Goal: Task Accomplishment & Management: Use online tool/utility

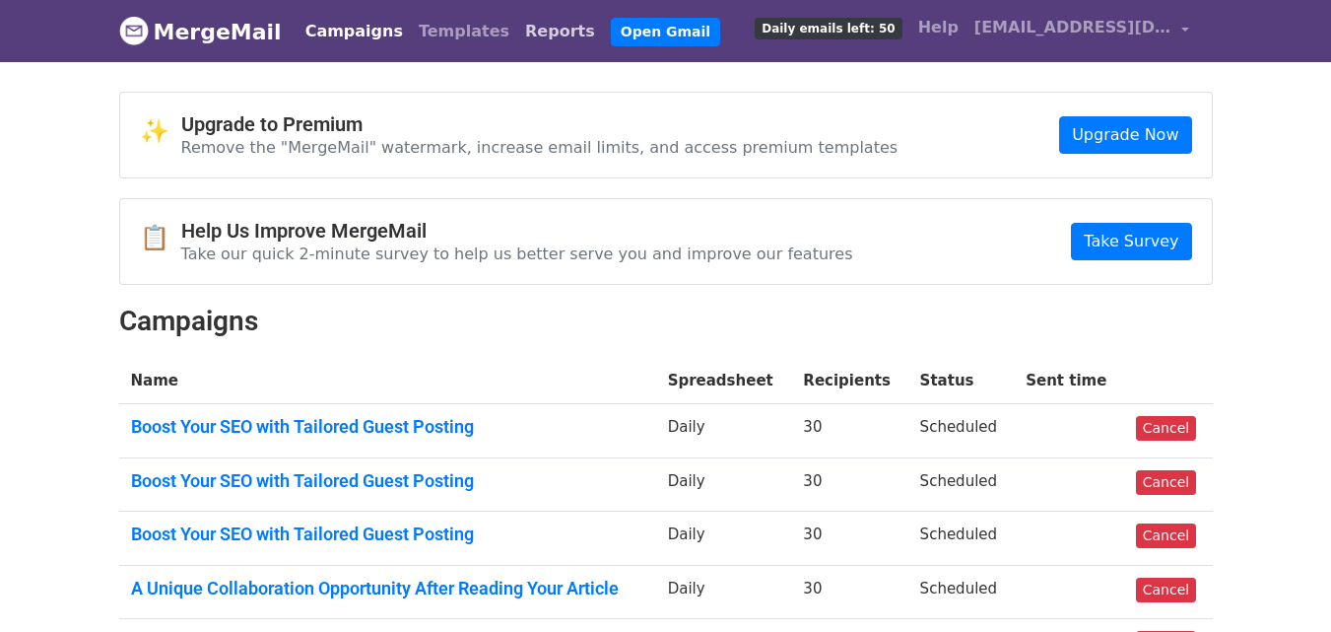
click at [517, 34] on link "Reports" at bounding box center [560, 31] width 86 height 39
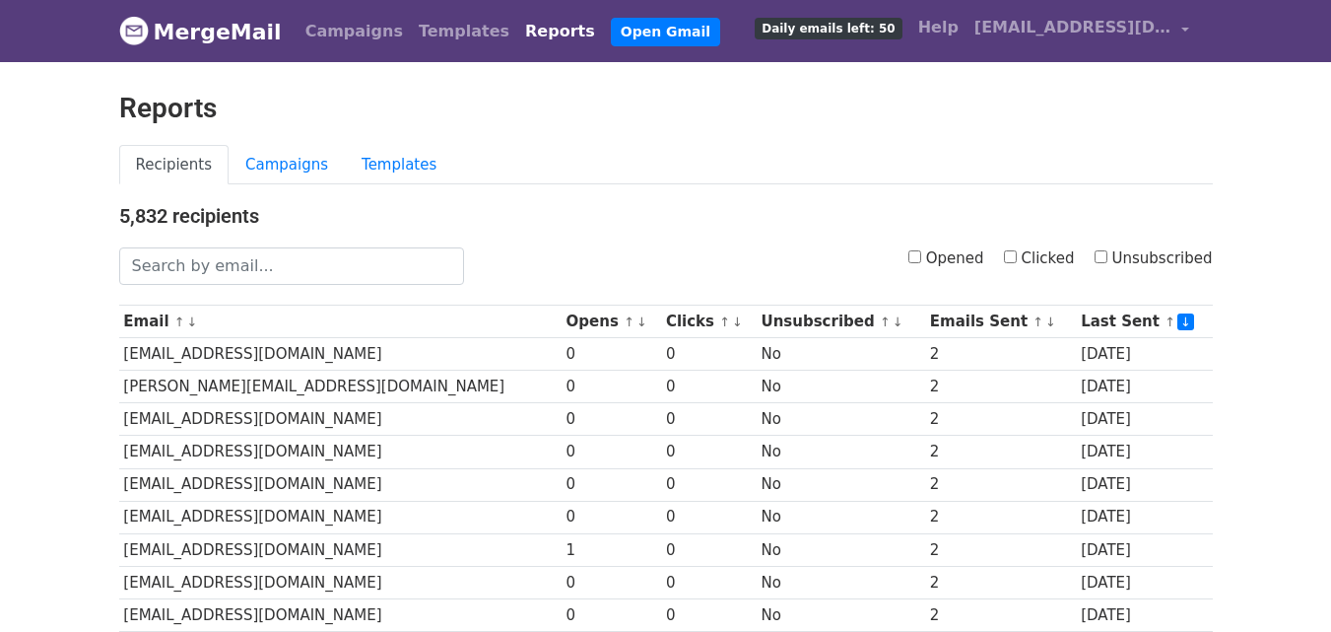
click at [1016, 258] on input "Clicked" at bounding box center [1010, 256] width 13 height 13
checkbox input "true"
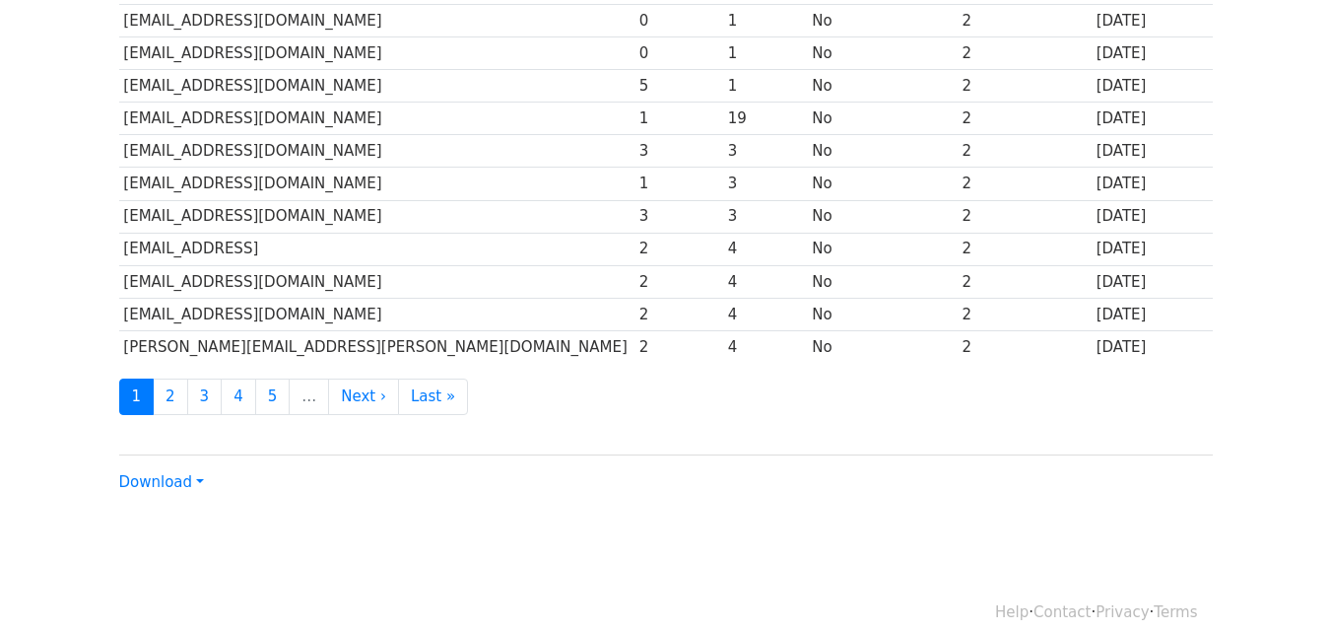
scroll to position [974, 0]
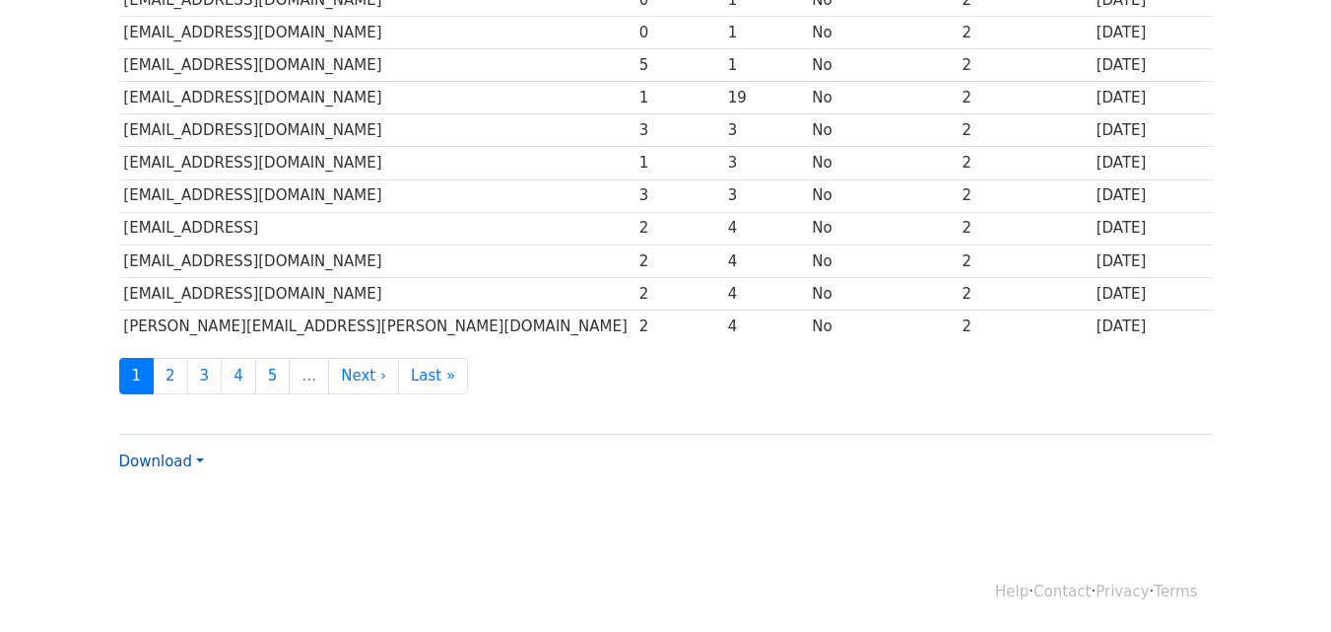
click at [193, 462] on link "Download" at bounding box center [161, 461] width 85 height 18
click at [185, 494] on link "CSV" at bounding box center [198, 499] width 156 height 32
